Goal: Use online tool/utility: Utilize a website feature to perform a specific function

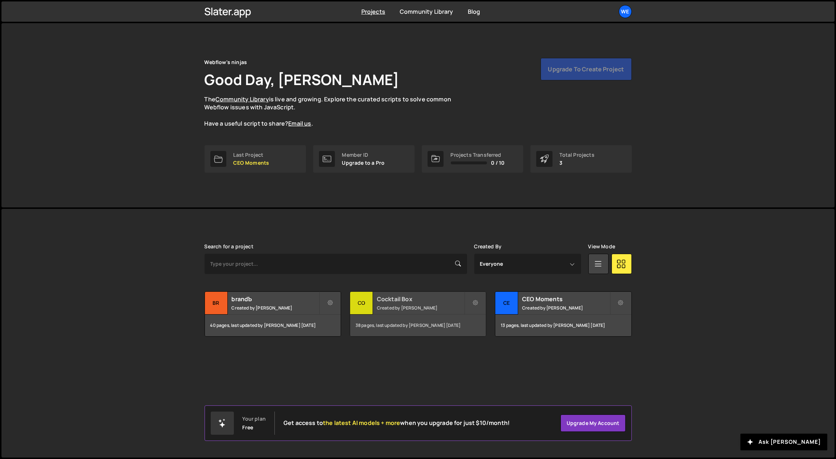
click at [418, 297] on h2 "Cocktail Box" at bounding box center [420, 299] width 87 height 8
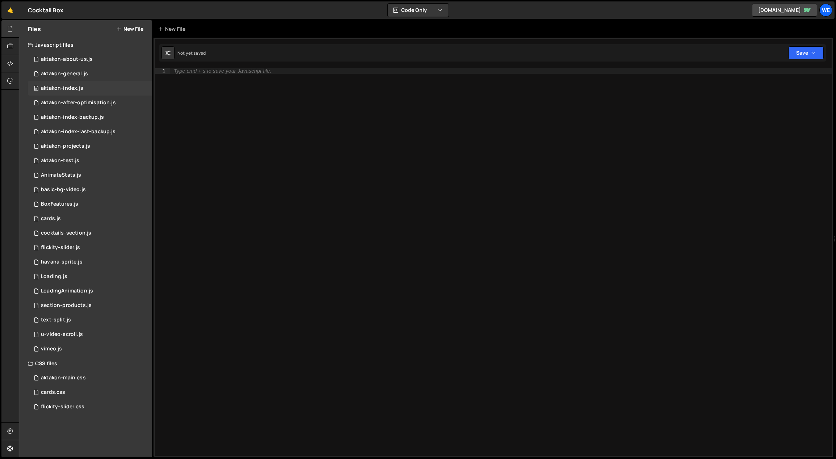
click at [75, 88] on div "aktakon-index.js" at bounding box center [62, 88] width 42 height 7
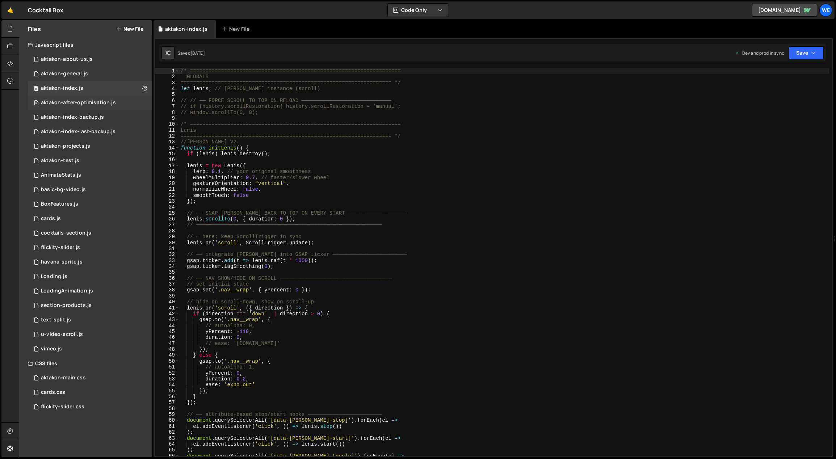
scroll to position [392, 0]
type textarea "wheelMultiplier: 0.7, // faster/slower wheel"
click at [393, 177] on div "/* ==================================================================== GLOBALS…" at bounding box center [504, 268] width 651 height 400
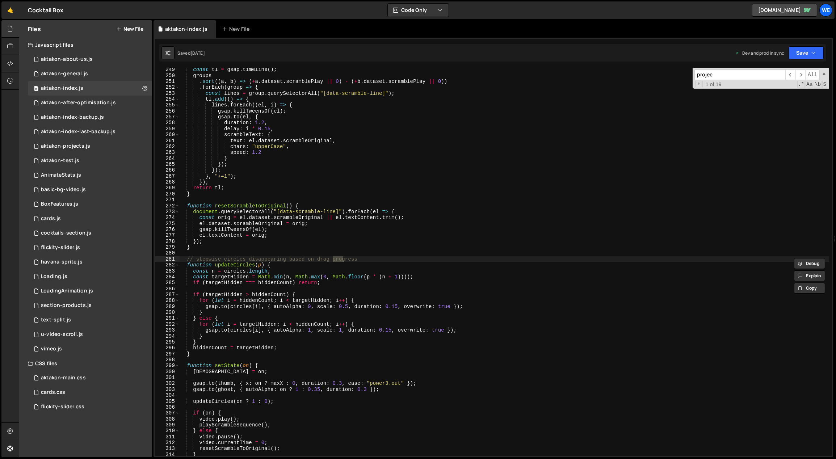
scroll to position [4494, 0]
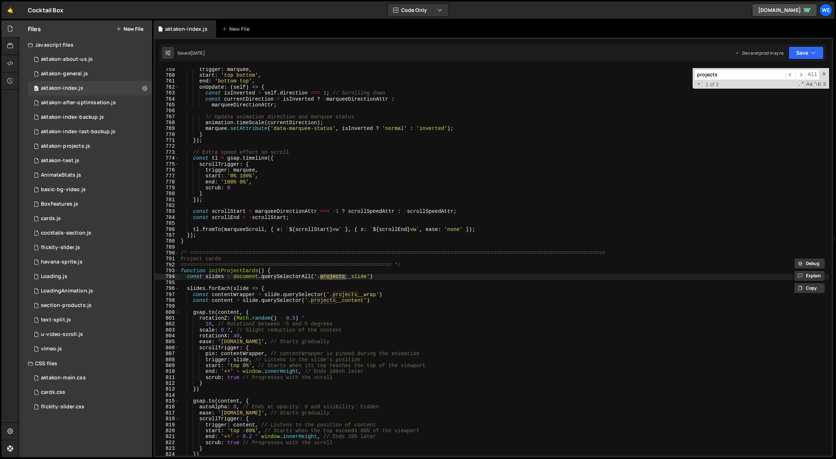
type input "projects"
click at [392, 269] on div "trigger : marquee , start : 'top bottom' , end : 'bottom top' , onUpdate : ( se…" at bounding box center [504, 267] width 651 height 400
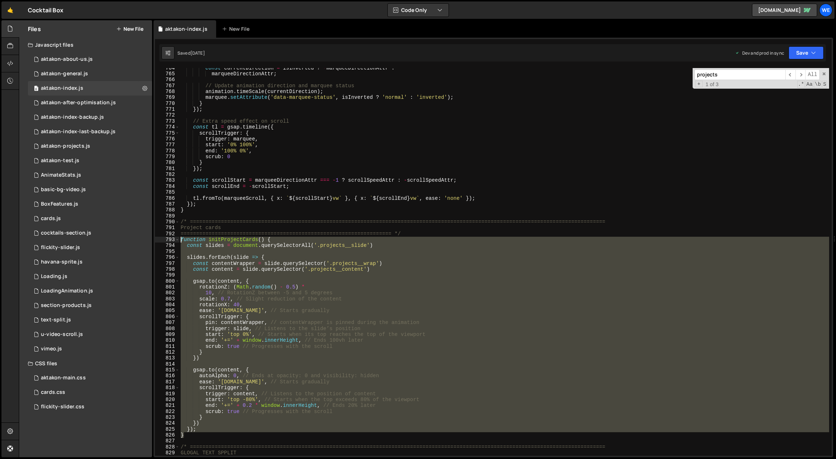
drag, startPoint x: 196, startPoint y: 436, endPoint x: 181, endPoint y: 239, distance: 197.3
click at [181, 239] on div "const currentDirection = isInverted ? - marqueeDirectionAttr : marqueeDirection…" at bounding box center [504, 265] width 651 height 400
click at [313, 305] on div "const currentDirection = isInverted ? - marqueeDirectionAttr : marqueeDirection…" at bounding box center [504, 262] width 650 height 388
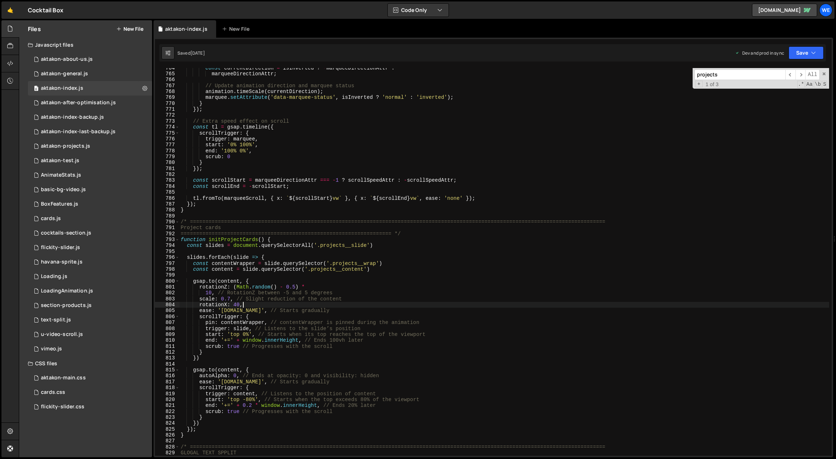
scroll to position [4532, 0]
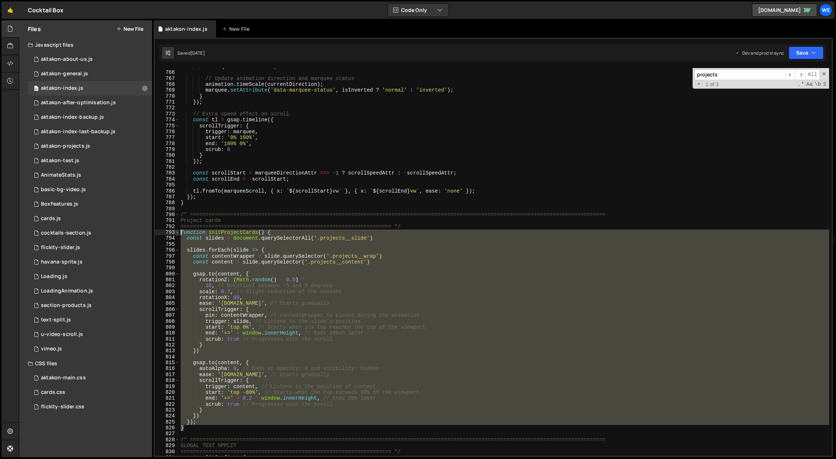
drag, startPoint x: 195, startPoint y: 428, endPoint x: 179, endPoint y: 231, distance: 197.7
click at [179, 231] on div "rotationX: 40, 765 766 767 768 769 770 771 772 773 774 775 776 777 778 779 780 …" at bounding box center [493, 262] width 677 height 388
type textarea "// function initProjectCards() { // const slides = document.querySelectorAll('.…"
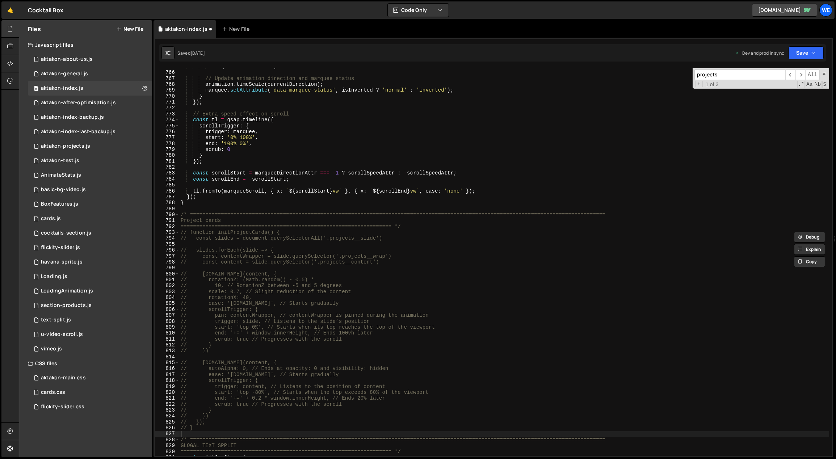
click at [210, 431] on div "marqueeDirectionAttr ; // Update animation direction and marquee status animati…" at bounding box center [504, 264] width 651 height 400
paste textarea "}"
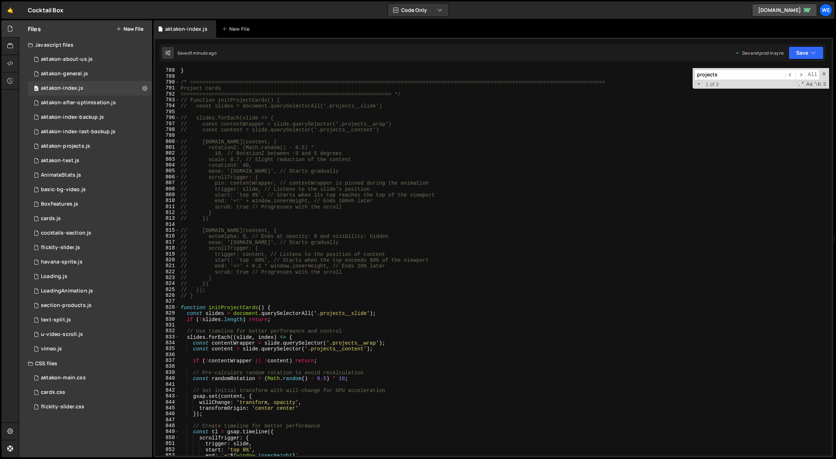
scroll to position [4628, 0]
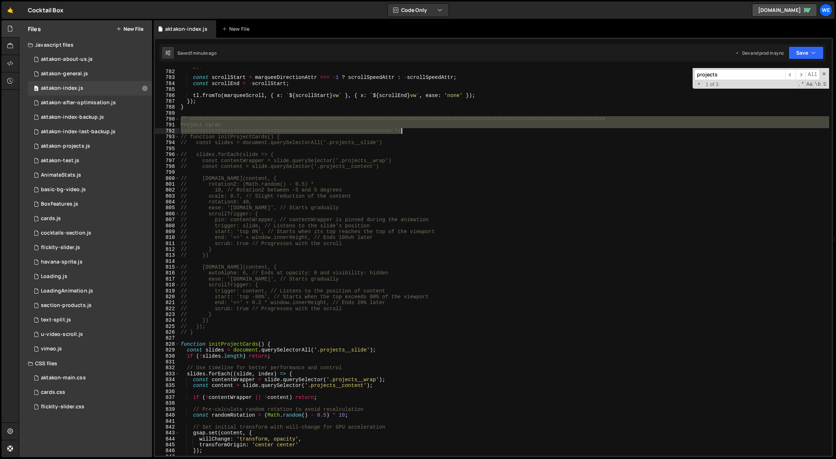
drag, startPoint x: 180, startPoint y: 119, endPoint x: 400, endPoint y: 133, distance: 220.3
click at [400, 133] on div "}) ; const scrollStart = marqueeDirectionAttr === - 1 ? scrollSpeedAttr : - scr…" at bounding box center [504, 263] width 651 height 400
drag, startPoint x: 410, startPoint y: 131, endPoint x: 179, endPoint y: 120, distance: 231.4
click at [179, 120] on div "Project cards =================================================================…" at bounding box center [493, 262] width 677 height 388
type textarea "/* ============================================================================…"
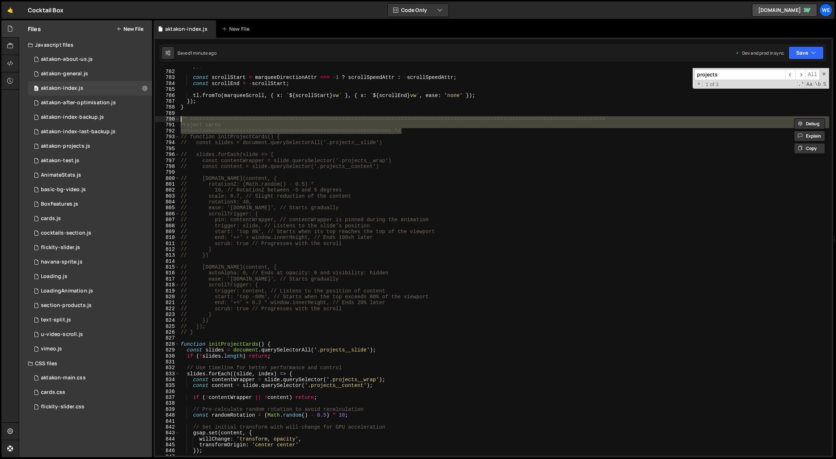
click at [190, 339] on div "}) ; const scrollStart = marqueeDirectionAttr === - 1 ? scrollSpeedAttr : - scr…" at bounding box center [504, 263] width 651 height 400
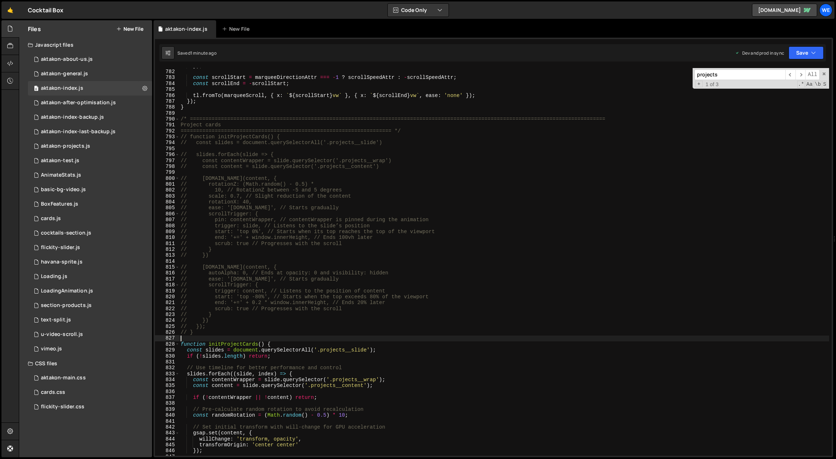
paste textarea "==================================================================== */"
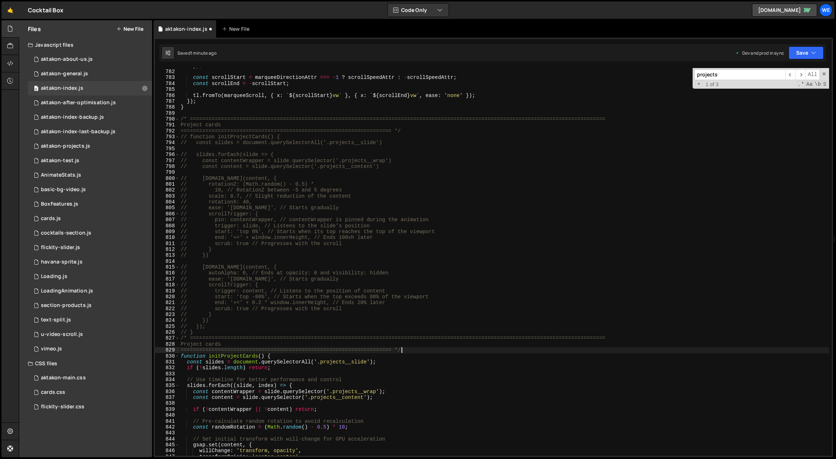
click at [235, 343] on div "}) ; const scrollStart = marqueeDirectionAttr === - 1 ? scrollSpeedAttr : - scr…" at bounding box center [504, 263] width 651 height 400
click at [369, 343] on div "}) ; const scrollStart = marqueeDirectionAttr === - 1 ? scrollSpeedAttr : - scr…" at bounding box center [504, 263] width 651 height 400
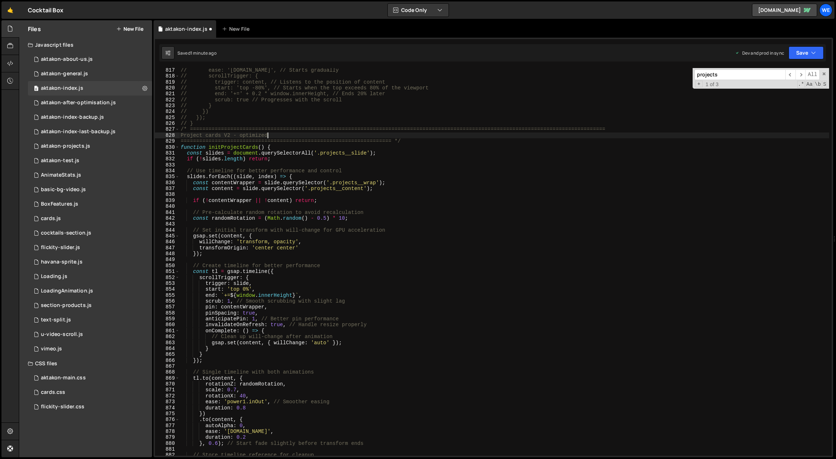
scroll to position [4861, 0]
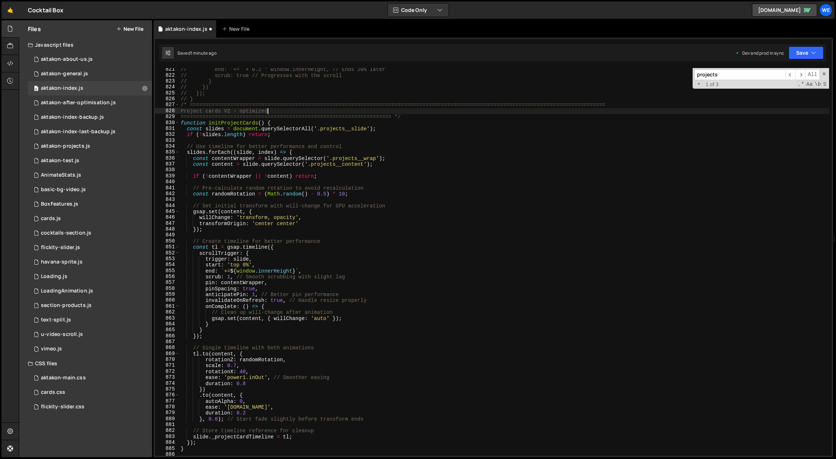
click at [233, 365] on div "// end: '+=' + 0.2 * window.innerHeight, // Ends 20% later // scrub: true // Pr…" at bounding box center [504, 267] width 651 height 400
click at [271, 361] on div "// end: '+=' + 0.2 * window.innerHeight, // Ends 20% later // scrub: true // Pr…" at bounding box center [504, 267] width 651 height 400
click at [240, 370] on div "// end: '+=' + 0.2 * window.innerHeight, // Ends 20% later // scrub: true // Pr…" at bounding box center [504, 267] width 651 height 400
click at [269, 364] on div "// end: '+=' + 0.2 * window.innerHeight, // Ends 20% later // scrub: true // Pr…" at bounding box center [504, 267] width 651 height 400
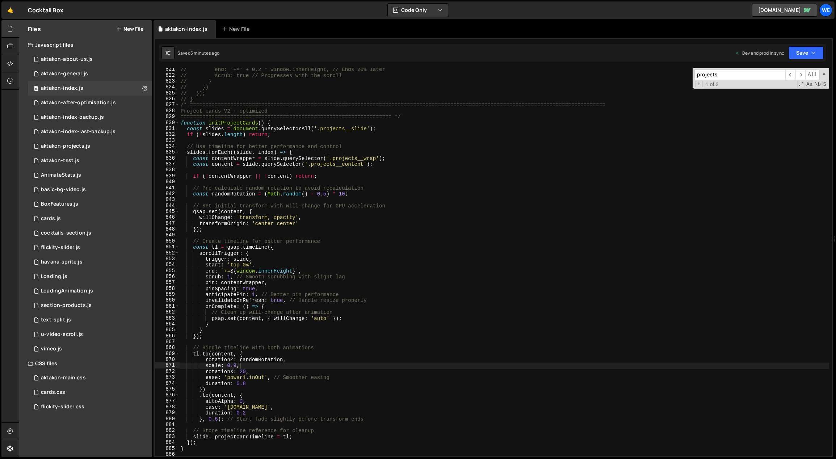
click at [245, 373] on div "// end: '+=' + 0.2 * window.innerHeight, // Ends 20% later // scrub: true // Pr…" at bounding box center [504, 267] width 651 height 400
click at [241, 372] on div "// end: '+=' + 0.2 * window.innerHeight, // Ends 20% later // scrub: true // Pr…" at bounding box center [504, 267] width 651 height 400
click at [297, 364] on div "// end: '+=' + 0.2 * window.innerHeight, // Ends 20% later // scrub: true // Pr…" at bounding box center [504, 267] width 651 height 400
click at [324, 193] on div "// end: '+=' + 0.2 * window.innerHeight, // Ends 20% later // scrub: true // Pr…" at bounding box center [504, 267] width 651 height 400
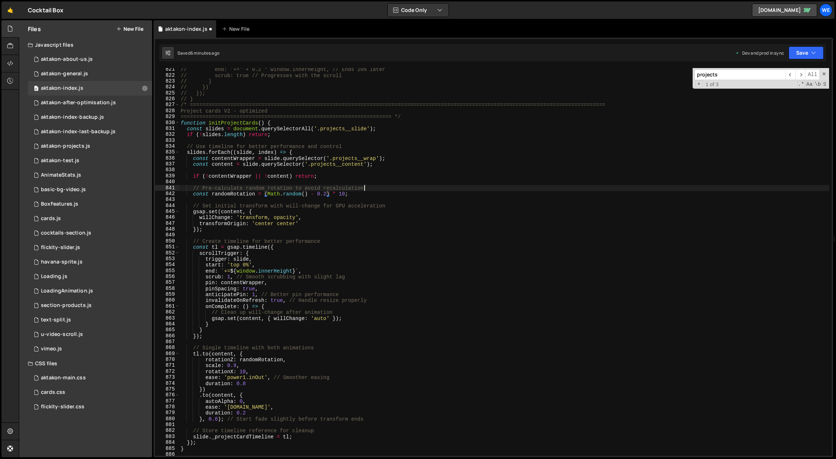
click at [445, 189] on div "// end: '+=' + 0.2 * window.innerHeight, // Ends 20% later // scrub: true // Pr…" at bounding box center [504, 267] width 651 height 400
click at [422, 192] on div "// end: '+=' + 0.2 * window.innerHeight, // Ends 20% later // scrub: true // Pr…" at bounding box center [504, 267] width 651 height 400
click at [369, 194] on div "// end: '+=' + 0.2 * window.innerHeight, // Ends 20% later // scrub: true // Pr…" at bounding box center [504, 267] width 651 height 400
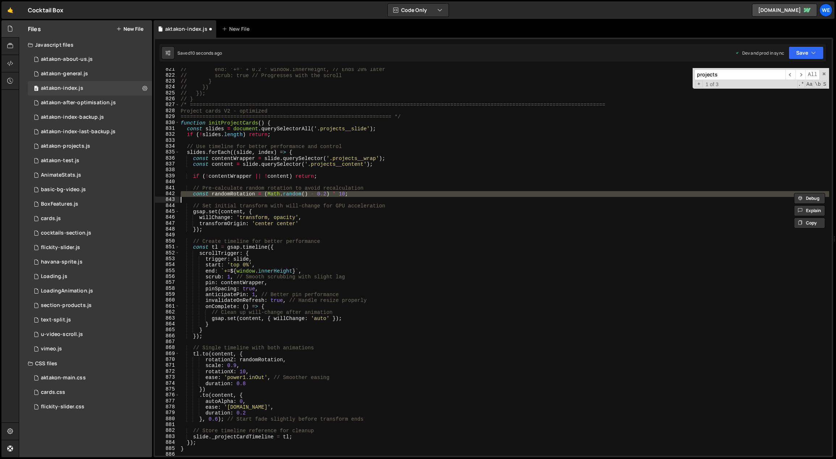
click at [369, 194] on div "// end: '+=' + 0.2 * window.innerHeight, // Ends 20% later // scrub: true // Pr…" at bounding box center [504, 267] width 651 height 400
type textarea "const randomRotation = (Math.random() - 0.2) * 10;"
type textarea "// const randomRotation = (Math.random() - 0.2) * 10;"
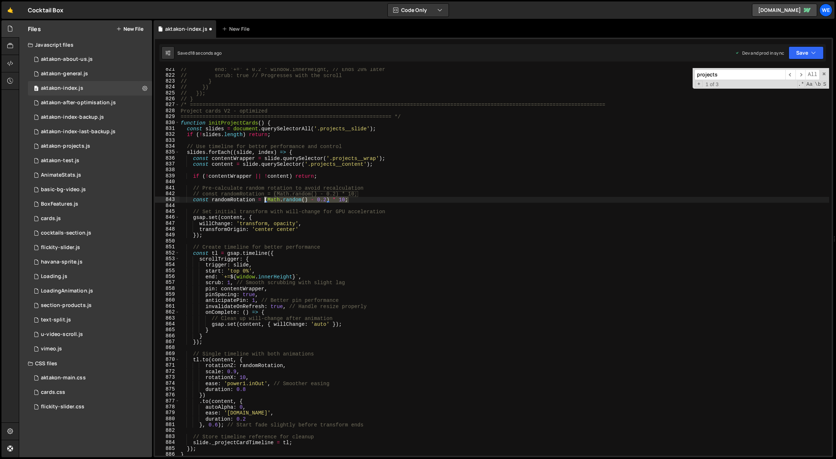
drag, startPoint x: 325, startPoint y: 202, endPoint x: 276, endPoint y: 204, distance: 48.9
click at [265, 201] on div "// end: '+=' + 0.2 * window.innerHeight, // Ends 20% later // scrub: true // Pr…" at bounding box center [504, 267] width 651 height 400
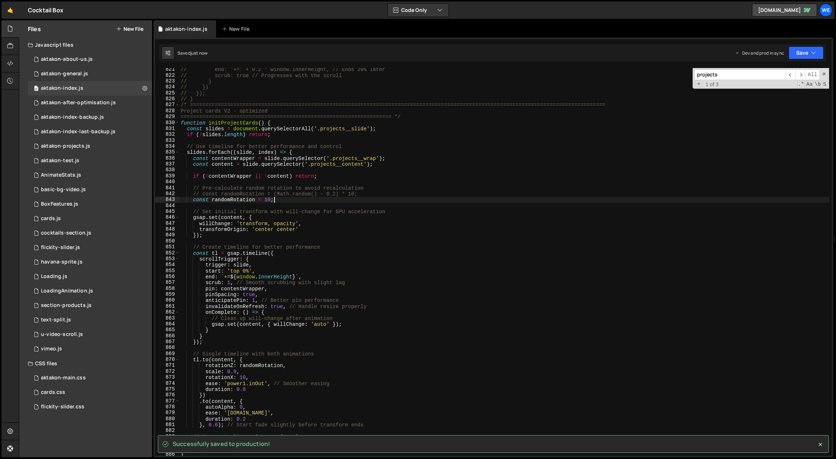
type textarea "const randomRotation = 10;"
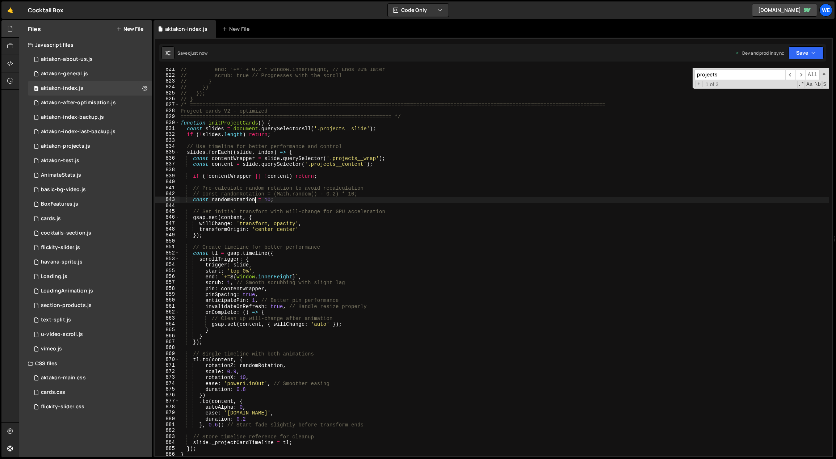
click at [256, 199] on div "// end: '+=' + 0.2 * window.innerHeight, // Ends 20% later // scrub: true // Pr…" at bounding box center [504, 267] width 651 height 400
drag, startPoint x: 256, startPoint y: 199, endPoint x: 213, endPoint y: 199, distance: 43.1
click at [213, 199] on div "// end: '+=' + 0.2 * window.innerHeight, // Ends 20% later // scrub: true // Pr…" at bounding box center [504, 267] width 651 height 400
type input "randomRotation"
click at [793, 72] on span "​" at bounding box center [791, 75] width 10 height 11
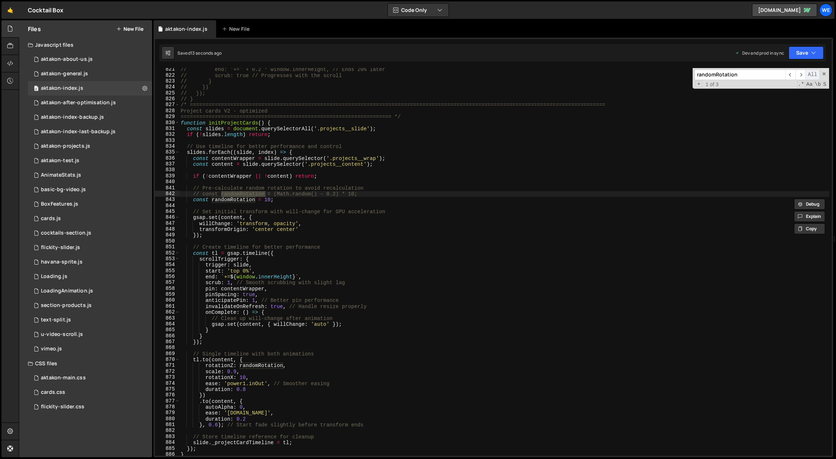
click at [810, 75] on span "All" at bounding box center [813, 75] width 14 height 11
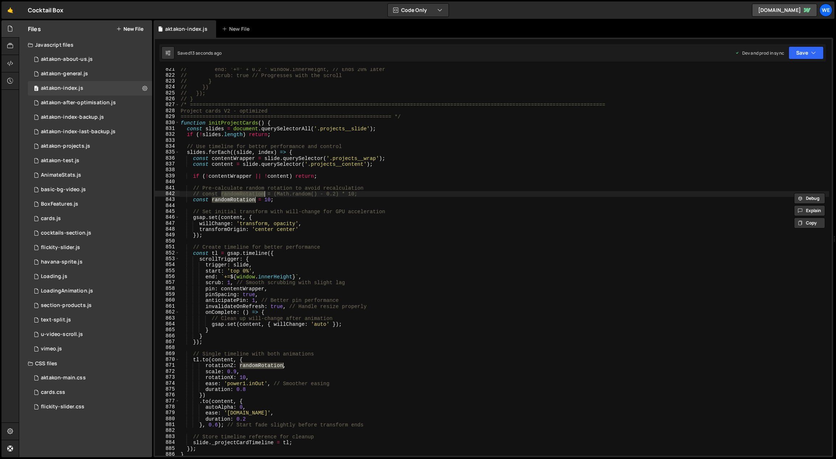
click at [810, 75] on div "Debug Explain Copy aktakon-index.js New File Saved 13 seconds ago Dev and prod …" at bounding box center [494, 239] width 680 height 438
click at [265, 210] on div "// end: '+=' + 0.2 * window.innerHeight, // Ends 20% later // scrub: true // Pr…" at bounding box center [504, 267] width 651 height 400
drag, startPoint x: 245, startPoint y: 200, endPoint x: 213, endPoint y: 201, distance: 32.6
click at [213, 201] on div "// end: '+=' + 0.2 * window.innerHeight, // Ends 20% later // scrub: true // Pr…" at bounding box center [504, 267] width 651 height 400
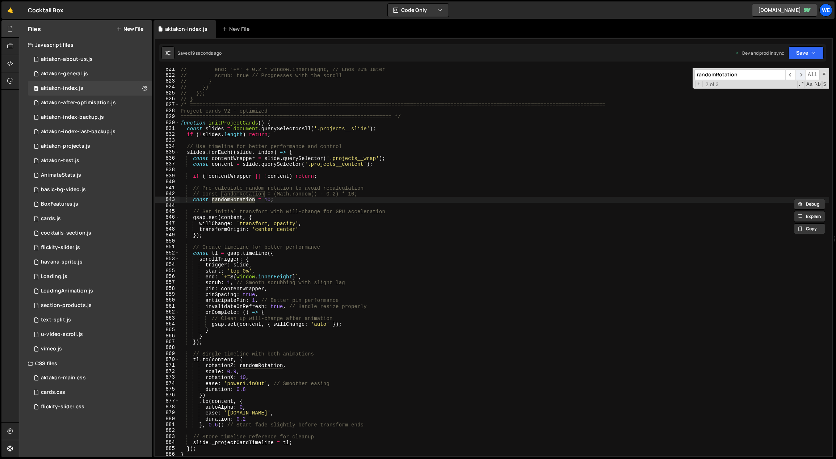
click at [801, 73] on span "​" at bounding box center [801, 75] width 10 height 11
click at [294, 389] on div "// end: '+=' + 0.2 * window.innerHeight, // Ends 20% later // scrub: true // Pr…" at bounding box center [504, 267] width 651 height 400
click at [278, 237] on div "// end: '+=' + 0.2 * window.innerHeight, // Ends 20% later // scrub: true // Pr…" at bounding box center [504, 267] width 651 height 400
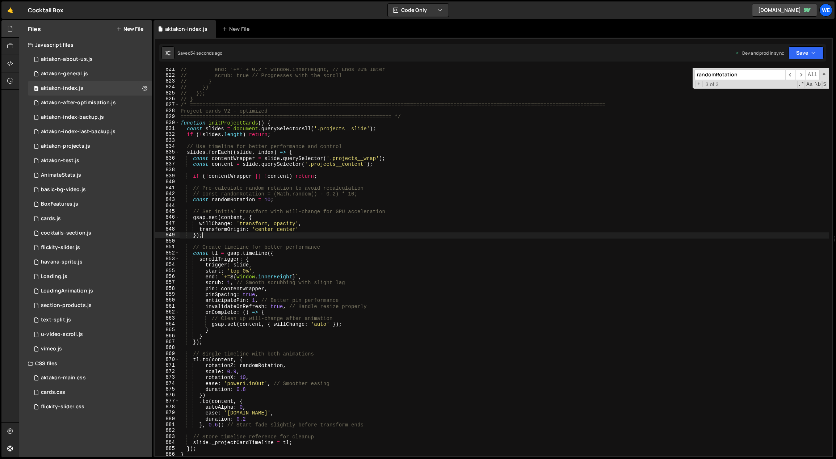
click at [280, 199] on div "// end: '+=' + 0.2 * window.innerHeight, // Ends 20% later // scrub: true // Pr…" at bounding box center [504, 267] width 651 height 400
drag, startPoint x: 283, startPoint y: 365, endPoint x: 240, endPoint y: 367, distance: 43.2
click at [240, 367] on div "// end: '+=' + 0.2 * window.innerHeight, // Ends 20% later // scrub: true // Pr…" at bounding box center [504, 267] width 651 height 400
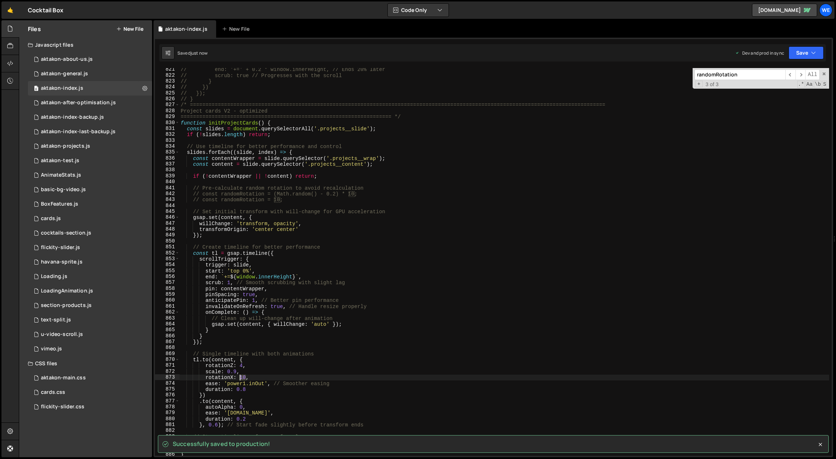
drag, startPoint x: 246, startPoint y: 376, endPoint x: 241, endPoint y: 376, distance: 5.1
click at [241, 376] on div "// end: '+=' + 0.2 * window.innerHeight, // Ends 20% later // scrub: true // Pr…" at bounding box center [504, 267] width 651 height 400
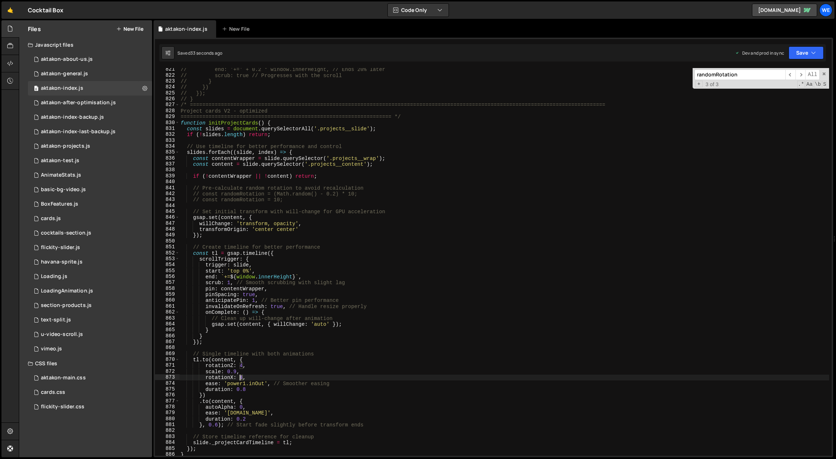
click at [239, 377] on div "// end: '+=' + 0.2 * window.innerHeight, // Ends 20% later // scrub: true // Pr…" at bounding box center [504, 267] width 651 height 400
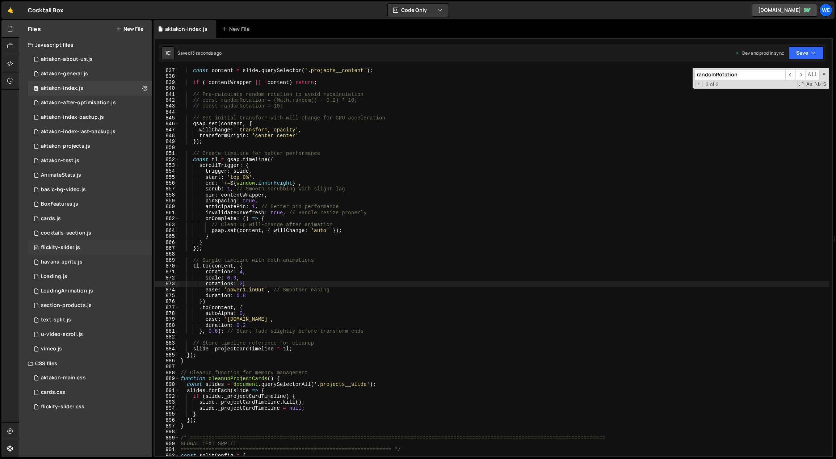
scroll to position [4955, 0]
click at [338, 276] on div "const content = slide . querySelector ( '.projects__content' ) ; if ( ! content…" at bounding box center [504, 268] width 651 height 400
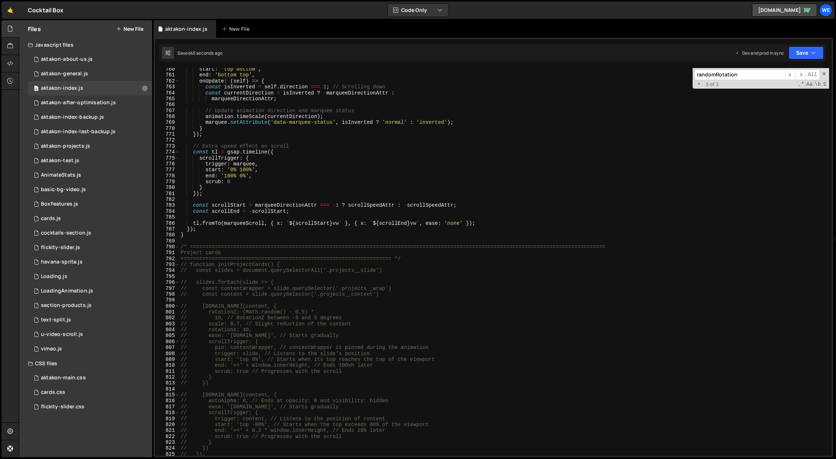
scroll to position [4500, 0]
click at [361, 225] on div "start : 'top bottom' , end : 'bottom top' , onUpdate : ( self ) => { const isIn…" at bounding box center [504, 266] width 651 height 400
type textarea "tl.fromTo(marqueeScroll, { x: `${scrollStart}vw` }, { x: `${scrollEnd}vw`, ease…"
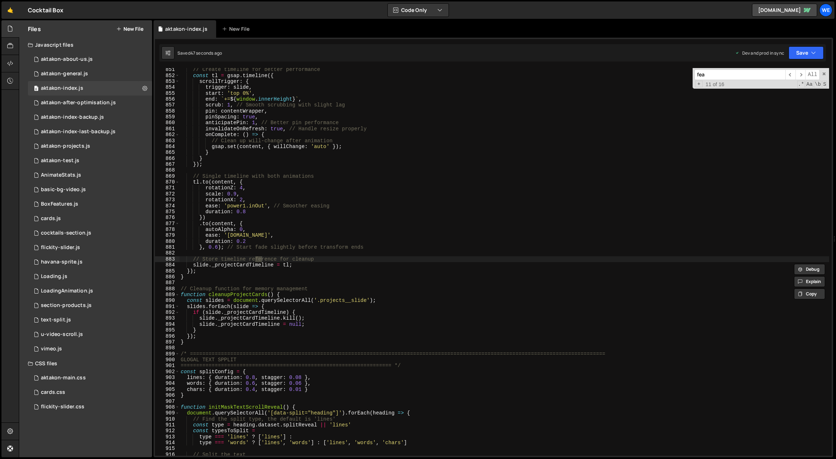
scroll to position [7185, 0]
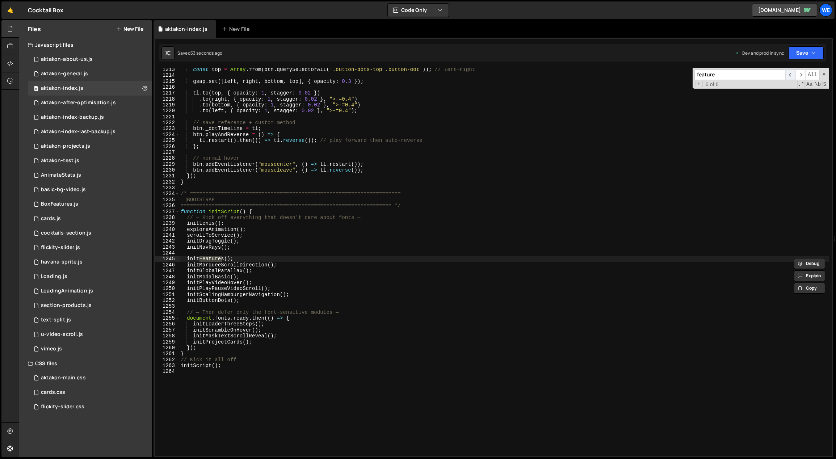
type input "feature"
click at [792, 72] on span "​" at bounding box center [791, 75] width 10 height 11
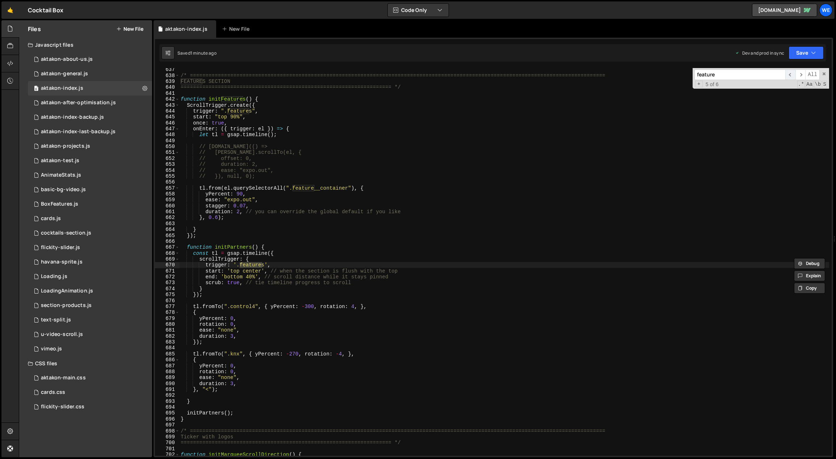
click at [789, 74] on span "​" at bounding box center [791, 75] width 10 height 11
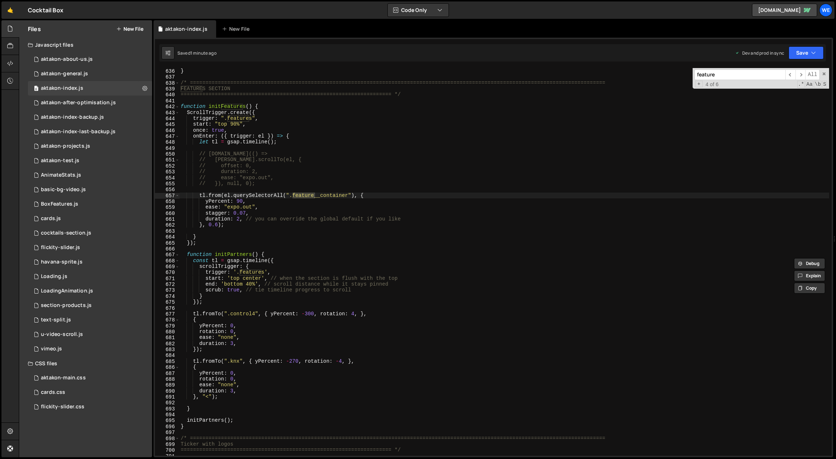
scroll to position [3757, 0]
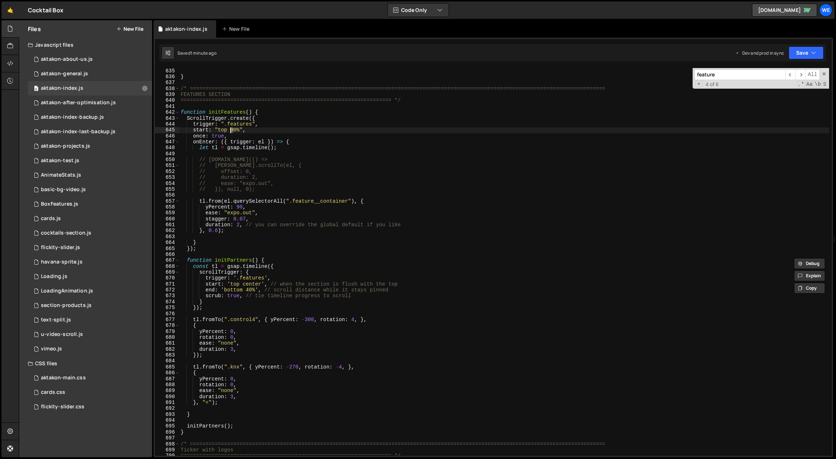
click at [231, 129] on div "} /* ==========================================================================…" at bounding box center [504, 268] width 651 height 400
click at [338, 92] on div "} /* ==========================================================================…" at bounding box center [504, 268] width 651 height 400
click at [234, 128] on div "} /* ==========================================================================…" at bounding box center [504, 268] width 651 height 400
drag, startPoint x: 236, startPoint y: 130, endPoint x: 231, endPoint y: 129, distance: 4.8
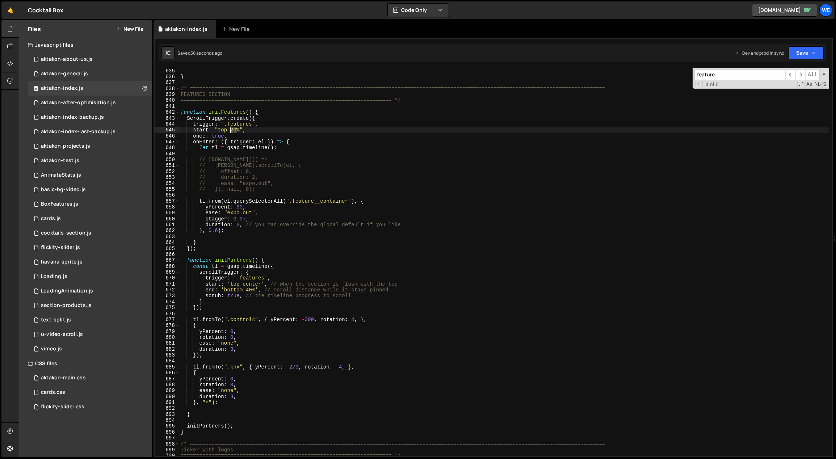
click at [231, 129] on div "} /* ==========================================================================…" at bounding box center [504, 268] width 651 height 400
click at [251, 208] on div "} /* ==========================================================================…" at bounding box center [504, 268] width 651 height 400
click at [261, 130] on div "} /* ==========================================================================…" at bounding box center [504, 268] width 651 height 400
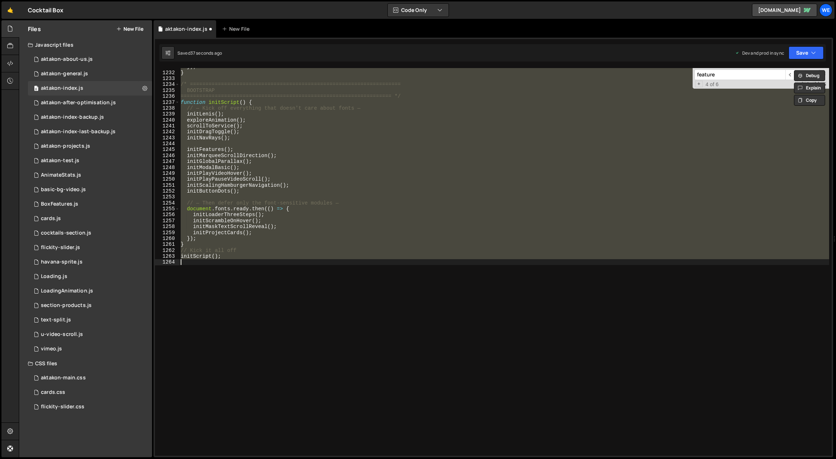
scroll to position [3622, 0]
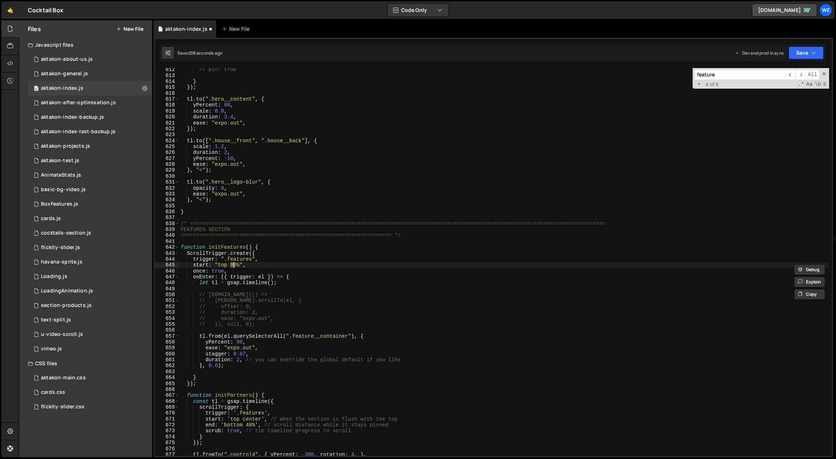
click at [284, 253] on div "// pin: true } }) ; tl . to ( ".hero__content" , { yPercent : 80 , scale : 0.8 …" at bounding box center [504, 267] width 651 height 400
click at [369, 344] on div "// pin: true } }) ; tl . to ( ".hero__content" , { yPercent : 80 , scale : 0.8 …" at bounding box center [504, 267] width 651 height 400
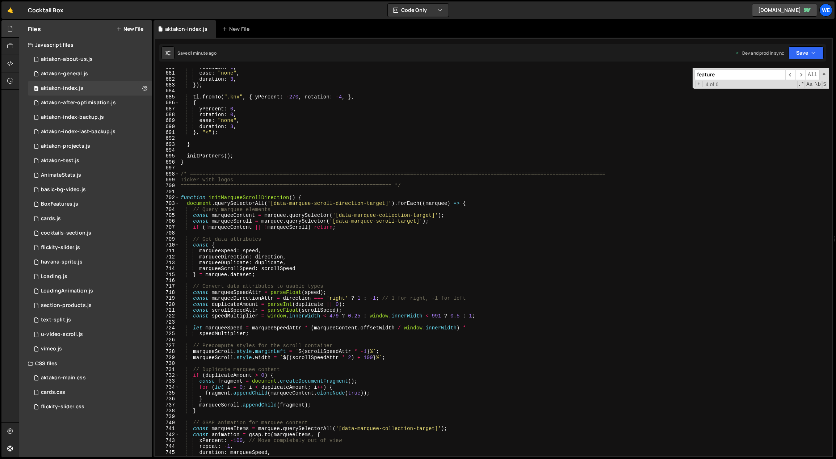
scroll to position [4028, 0]
click at [324, 317] on div "rotation : 0 , ease : "none" , duration : 3 , }) ; tl . fromTo ( ".knx" , { yPe…" at bounding box center [504, 264] width 651 height 400
type textarea "const speedMultiplier = window.innerWidth < 479 ? 0.25 : window.innerWidth < 99…"
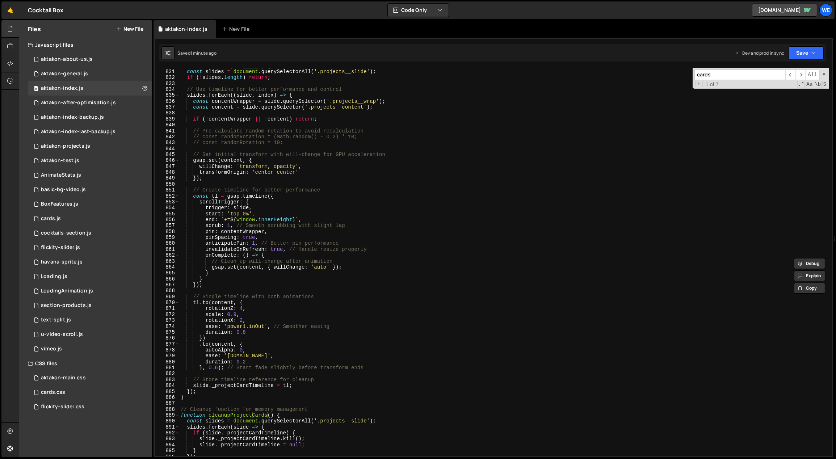
scroll to position [4894, 0]
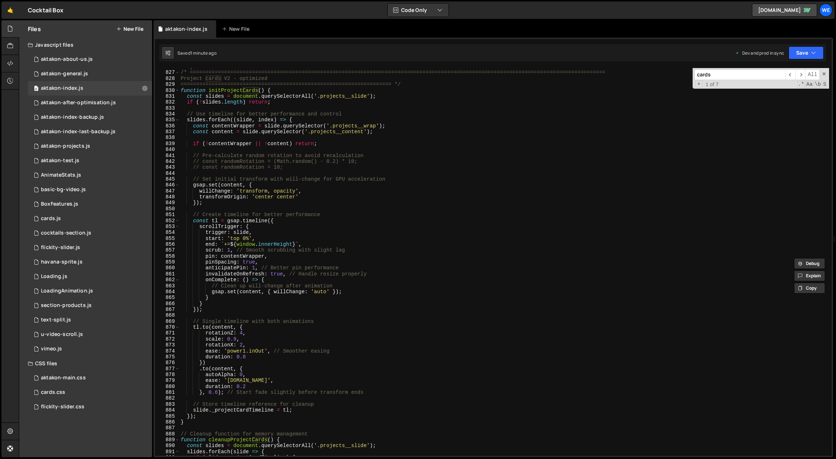
type input "cards"
type textarea "willChange: 'transform, opacity',"
drag, startPoint x: 299, startPoint y: 190, endPoint x: 199, endPoint y: 190, distance: 100.0
click at [199, 190] on div "// } /* =======================================================================…" at bounding box center [504, 264] width 651 height 400
